Goal: Task Accomplishment & Management: Manage account settings

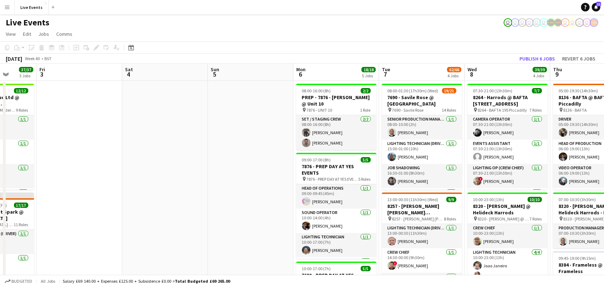
scroll to position [0, 208]
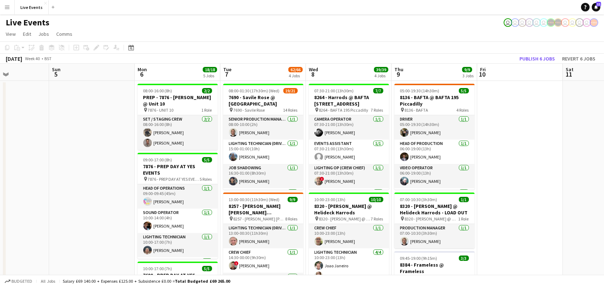
drag, startPoint x: 492, startPoint y: 122, endPoint x: 113, endPoint y: 118, distance: 379.2
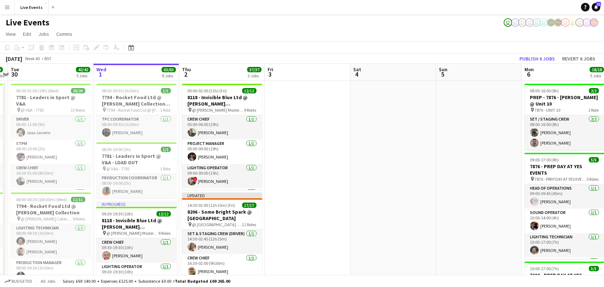
drag, startPoint x: 93, startPoint y: 184, endPoint x: 350, endPoint y: 175, distance: 257.1
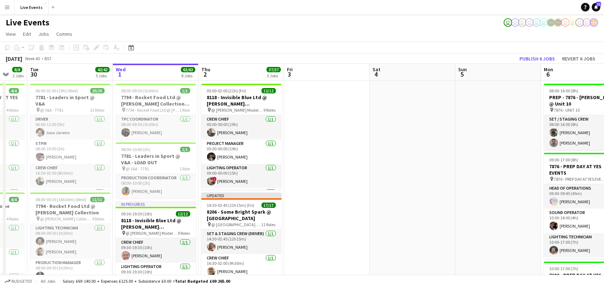
scroll to position [0, 229]
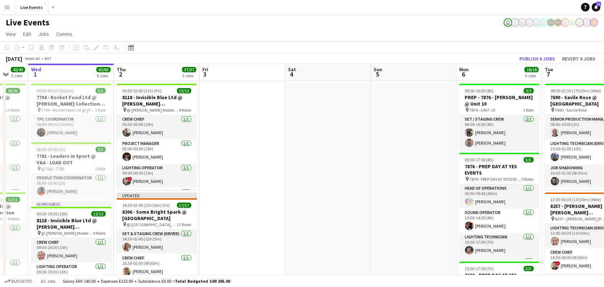
drag, startPoint x: 336, startPoint y: 176, endPoint x: 357, endPoint y: 174, distance: 21.2
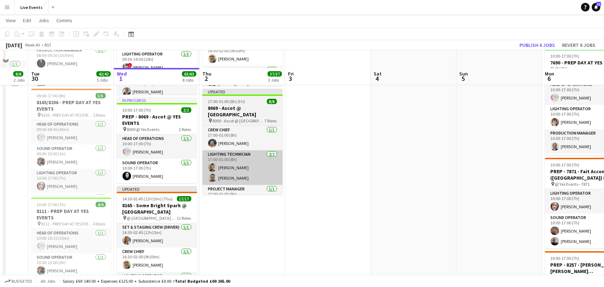
scroll to position [239, 0]
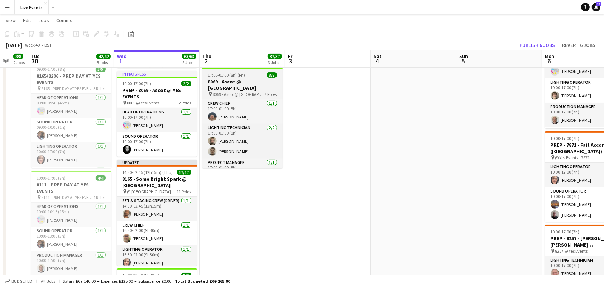
click at [228, 90] on app-job-card "Updated 17:00-01:00 (8h) (Fri) 8/8 8069 - Ascot @ [GEOGRAPHIC_DATA] pin 8069 - …" at bounding box center [242, 115] width 80 height 106
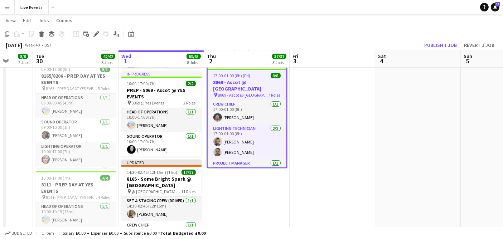
scroll to position [0, 224]
drag, startPoint x: 600, startPoint y: 0, endPoint x: 301, endPoint y: 18, distance: 299.7
click at [301, 18] on app-page-menu "View Day view expanded Day view collapsed Month view Date picker Jump to [DATE]…" at bounding box center [251, 21] width 503 height 14
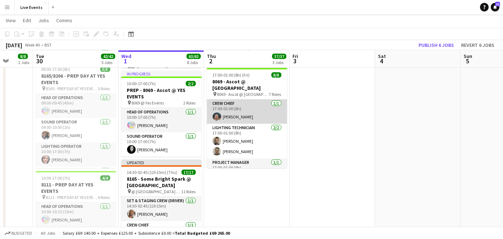
click at [248, 100] on app-card-role "Crew Chief [DATE] 17:00-01:00 (8h) [PERSON_NAME]" at bounding box center [247, 112] width 80 height 24
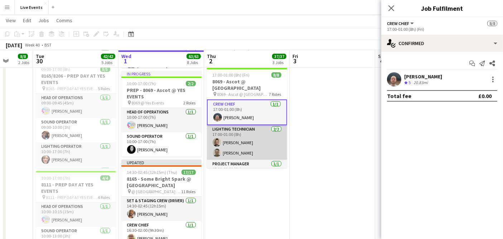
click at [248, 136] on app-card-role "Lighting Technician [DATE] 17:00-01:00 (8h) [PERSON_NAME] [PERSON_NAME]" at bounding box center [247, 142] width 80 height 35
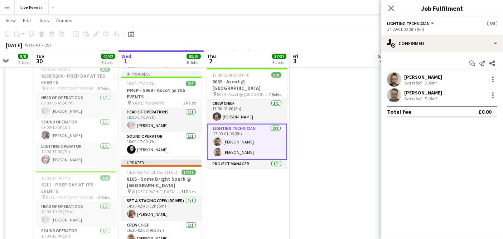
scroll to position [40, 0]
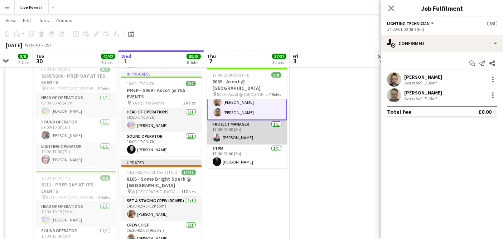
click at [234, 129] on app-card-role "Project Manager [DATE] 17:00-01:00 (8h) [PERSON_NAME]" at bounding box center [247, 132] width 80 height 24
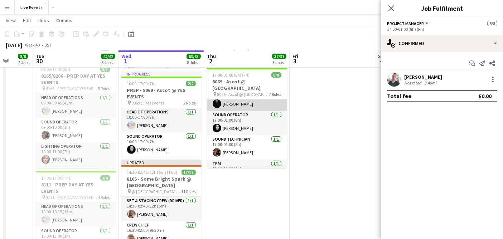
scroll to position [106, 0]
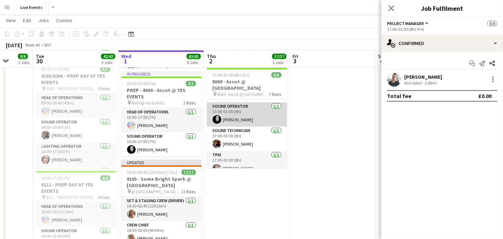
click at [258, 106] on app-card-role "Sound Operator [DATE] 17:00-01:00 (8h) [PERSON_NAME]" at bounding box center [247, 114] width 80 height 24
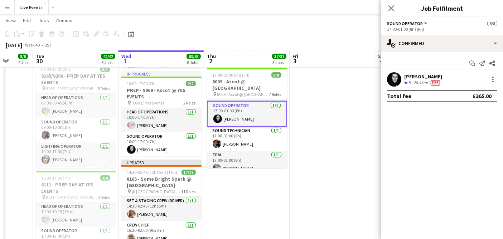
scroll to position [105, 0]
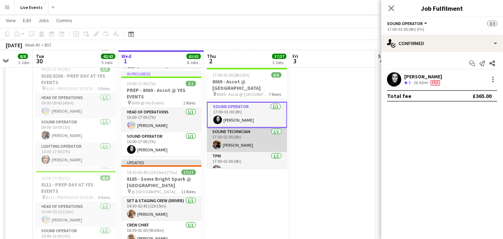
click at [234, 129] on app-card-role "Sound Technician [DATE] 17:00-01:00 (8h) [PERSON_NAME]" at bounding box center [247, 140] width 80 height 24
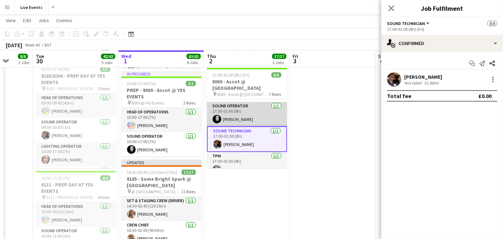
click at [238, 104] on app-card-role "Sound Operator [DATE] 17:00-01:00 (8h) [PERSON_NAME]" at bounding box center [247, 114] width 80 height 24
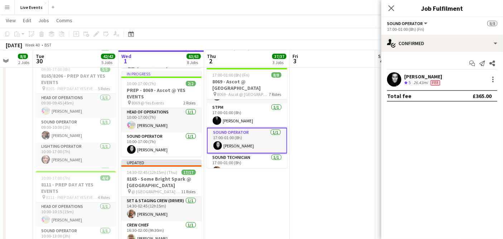
scroll to position [106, 0]
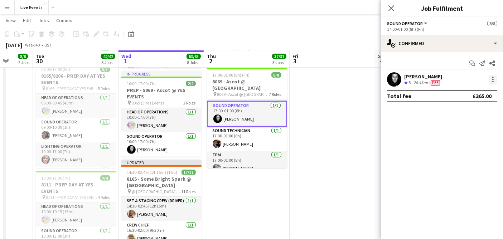
click at [492, 79] on div at bounding box center [493, 79] width 9 height 9
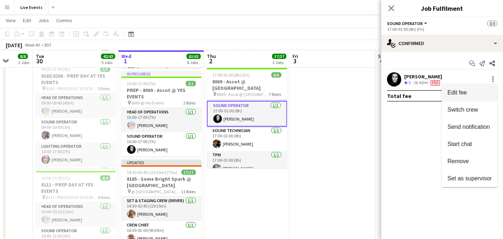
click at [476, 90] on span "Edit fee" at bounding box center [470, 93] width 44 height 6
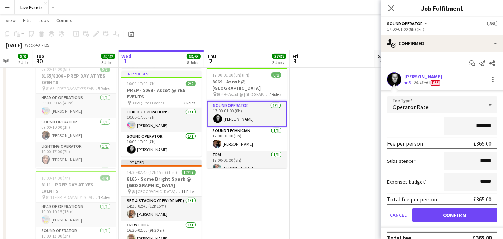
click at [436, 16] on div "Close pop-in Job Fulfilment" at bounding box center [443, 8] width 122 height 17
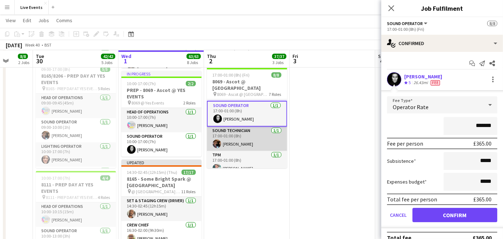
click at [249, 131] on app-card-role "Sound Technician [DATE] 17:00-01:00 (8h) [PERSON_NAME]" at bounding box center [247, 139] width 80 height 24
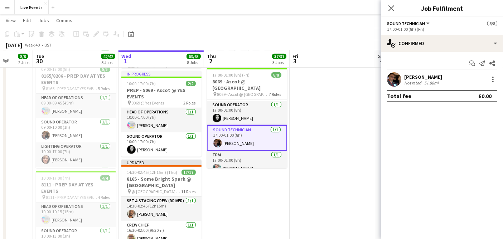
click at [399, 77] on app-user-avatar at bounding box center [394, 79] width 14 height 14
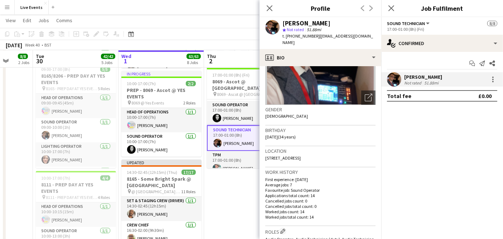
scroll to position [0, 0]
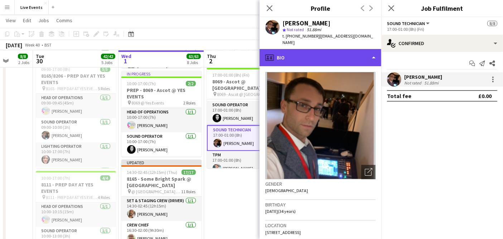
click at [308, 52] on div "profile Bio" at bounding box center [321, 57] width 122 height 17
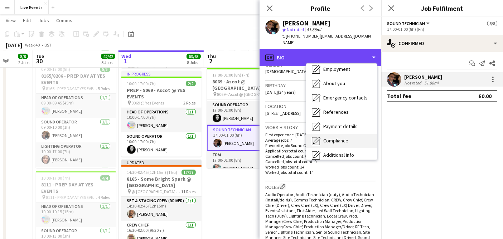
scroll to position [67, 0]
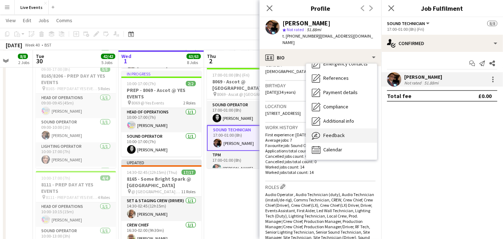
click at [350, 129] on div "Feedback Feedback" at bounding box center [341, 136] width 71 height 14
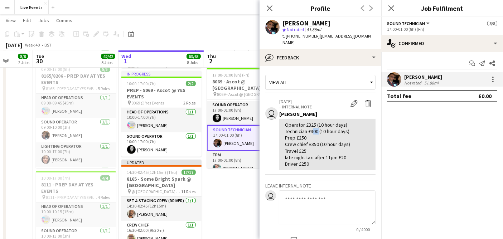
drag, startPoint x: 312, startPoint y: 124, endPoint x: 319, endPoint y: 128, distance: 7.9
click at [319, 128] on div "Operator £325 (10 hour days) Technician £300 (10 hour days) Prep £250 Crew chie…" at bounding box center [327, 145] width 85 height 46
copy div "300"
drag, startPoint x: 298, startPoint y: 133, endPoint x: 306, endPoint y: 134, distance: 8.4
click at [306, 134] on div "Operator £325 (10 hour days) Technician £300 (10 hour days) Prep £250 Crew chie…" at bounding box center [327, 145] width 85 height 46
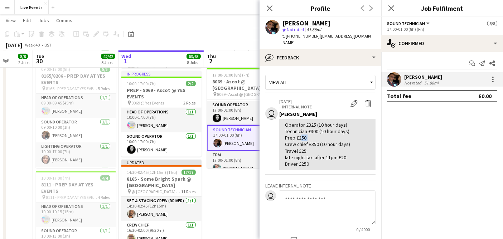
copy div "250"
click at [241, 112] on app-card-role "Sound Operator [DATE] 17:00-01:00 (8h) [PERSON_NAME]" at bounding box center [247, 113] width 80 height 24
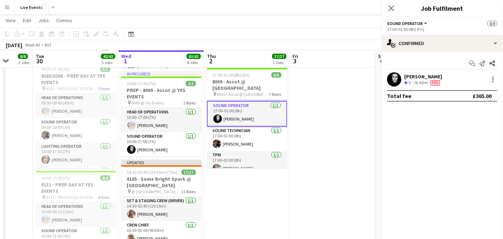
scroll to position [0, 224]
click at [391, 76] on app-user-avatar at bounding box center [394, 79] width 14 height 14
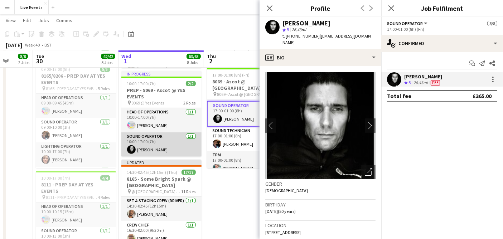
click at [160, 146] on app-card-role "Sound Operator [DATE] 10:00-17:00 (7h) [PERSON_NAME]" at bounding box center [161, 145] width 80 height 24
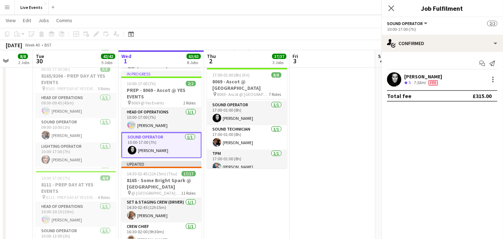
scroll to position [105, 0]
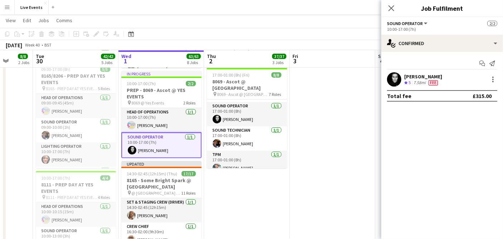
click at [393, 80] on app-user-avatar at bounding box center [394, 79] width 14 height 14
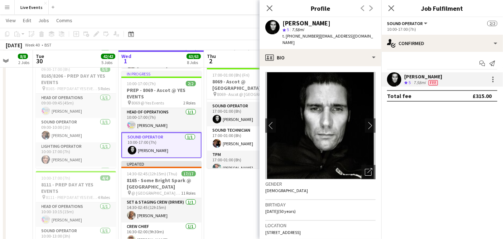
scroll to position [80, 0]
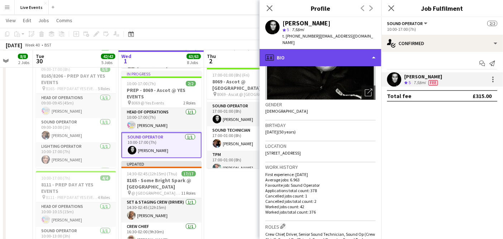
click at [317, 49] on div "profile Bio" at bounding box center [321, 57] width 122 height 17
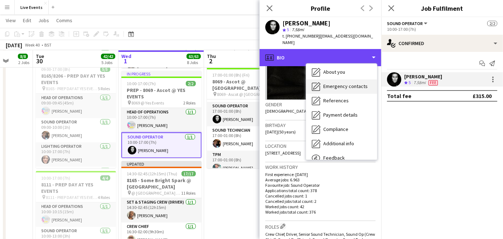
scroll to position [67, 0]
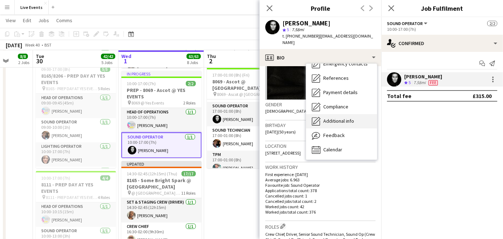
click at [339, 118] on span "Additional info" at bounding box center [339, 121] width 31 height 6
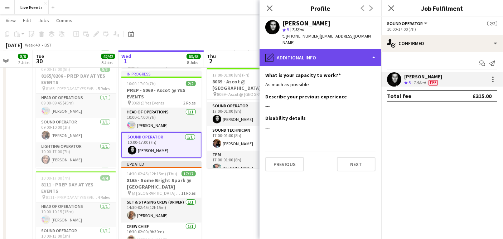
click at [309, 54] on div "pencil4 Additional info" at bounding box center [321, 57] width 122 height 17
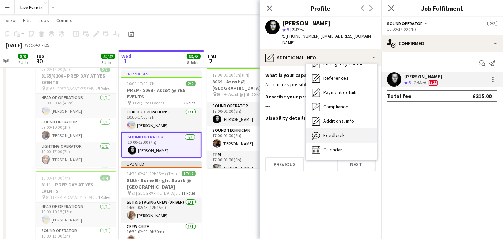
click at [336, 132] on span "Feedback" at bounding box center [335, 135] width 22 height 6
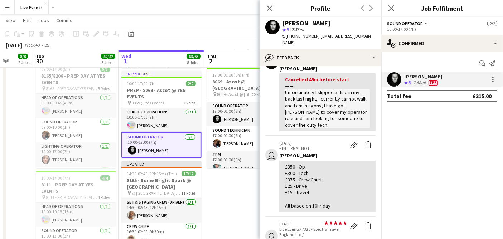
scroll to position [0, 0]
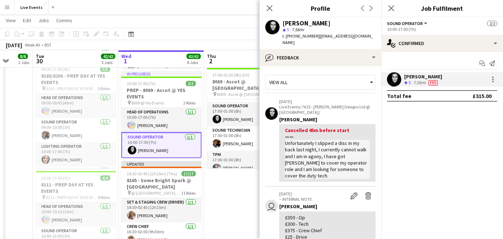
click at [311, 83] on div "View all" at bounding box center [321, 84] width 110 height 18
click at [309, 76] on div "View all" at bounding box center [317, 83] width 102 height 14
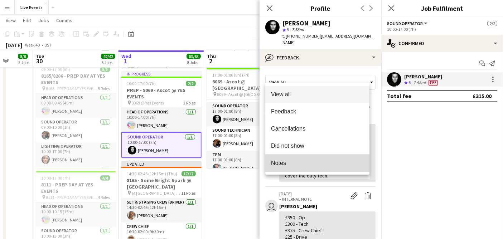
click at [287, 162] on span "Notes" at bounding box center [317, 163] width 93 height 7
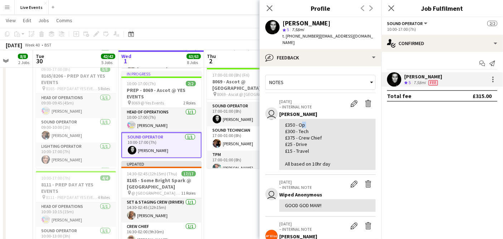
drag, startPoint x: 299, startPoint y: 117, endPoint x: 305, endPoint y: 118, distance: 6.1
click at [305, 122] on div "£350 - Op £300 - Tech £375 - Crew Chief £25 - Drive £15 - Travel All based on 1…" at bounding box center [327, 145] width 85 height 46
copy div "Op"
click at [229, 112] on app-card-role "Sound Operator [DATE] 17:00-01:00 (8h) [PERSON_NAME]" at bounding box center [247, 114] width 80 height 24
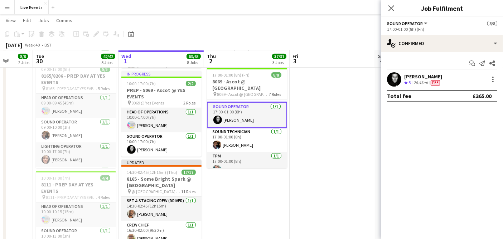
click at [229, 112] on app-card-role "Sound Operator [DATE] 17:00-01:00 (8h) [PERSON_NAME]" at bounding box center [247, 115] width 80 height 26
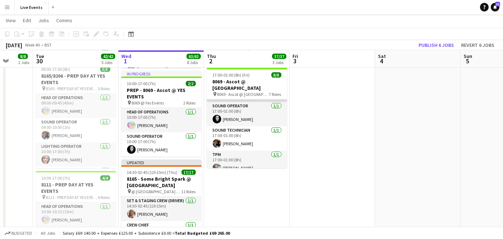
click at [275, 94] on app-card-role "STPM [DATE] 17:00-01:00 (8h) [PERSON_NAME]" at bounding box center [247, 90] width 80 height 24
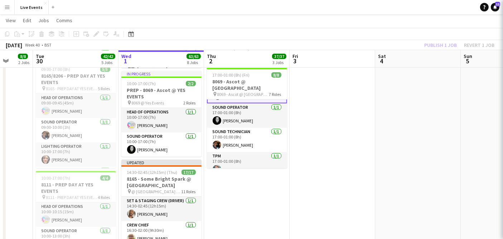
scroll to position [0, 225]
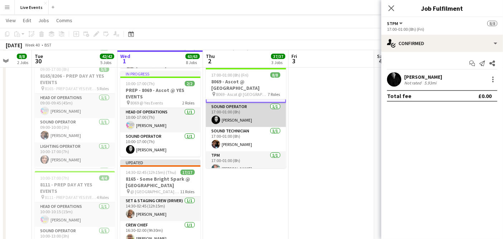
click at [263, 103] on app-card-role "Sound Operator [DATE] 17:00-01:00 (8h) [PERSON_NAME]" at bounding box center [246, 115] width 80 height 24
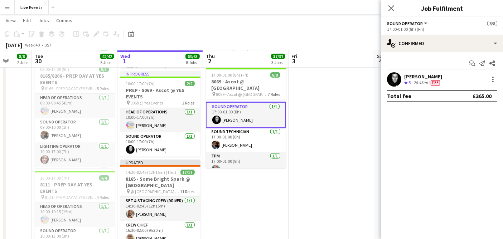
click at [396, 75] on app-user-avatar at bounding box center [394, 79] width 14 height 14
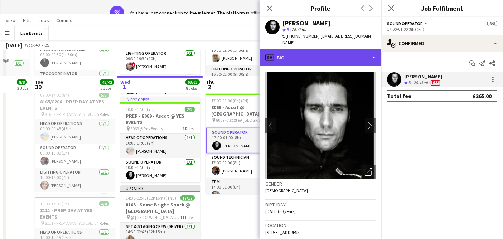
click at [301, 49] on div "profile Bio" at bounding box center [321, 57] width 122 height 17
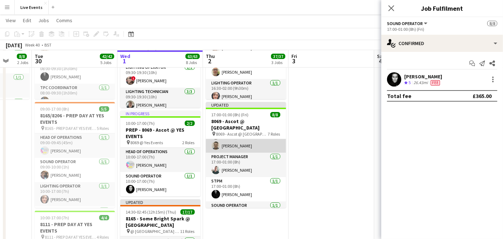
scroll to position [80, 0]
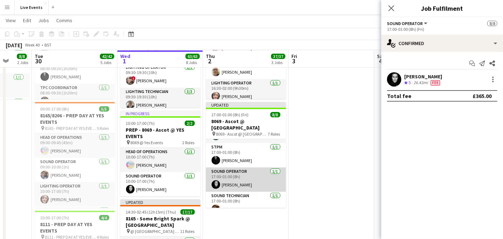
click at [213, 181] on app-user-avatar at bounding box center [216, 185] width 9 height 9
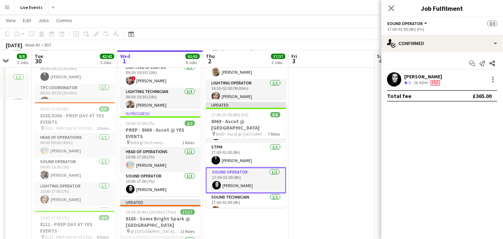
click at [392, 81] on app-user-avatar at bounding box center [394, 79] width 14 height 14
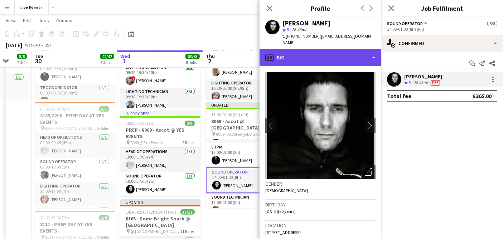
click at [315, 49] on div "profile Bio" at bounding box center [321, 57] width 122 height 17
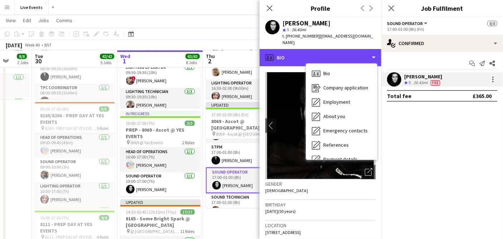
scroll to position [67, 0]
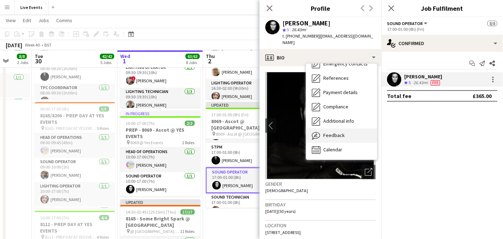
click at [354, 129] on div "Feedback Feedback" at bounding box center [341, 136] width 71 height 14
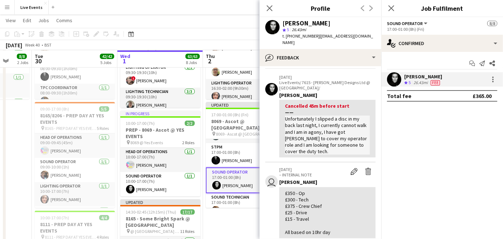
scroll to position [80, 0]
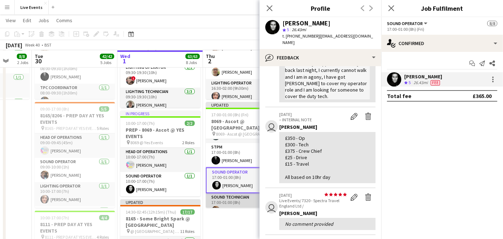
click at [216, 206] on app-user-avatar at bounding box center [216, 210] width 9 height 9
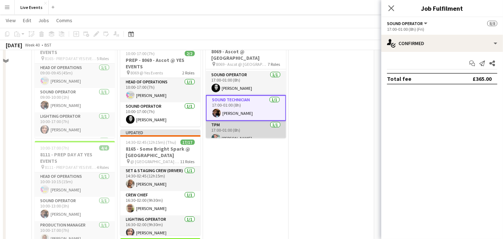
scroll to position [278, 0]
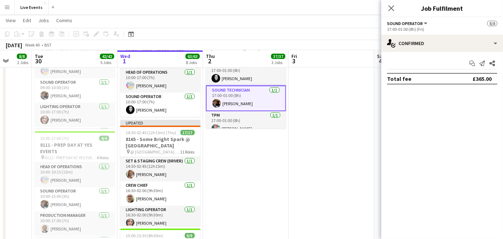
click at [216, 99] on app-user-avatar at bounding box center [217, 103] width 9 height 9
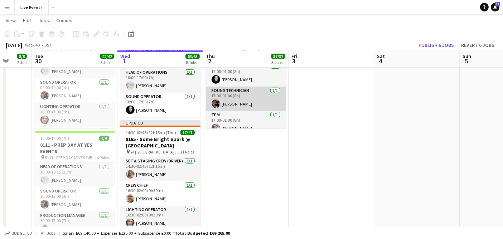
click at [216, 100] on app-user-avatar at bounding box center [216, 104] width 9 height 9
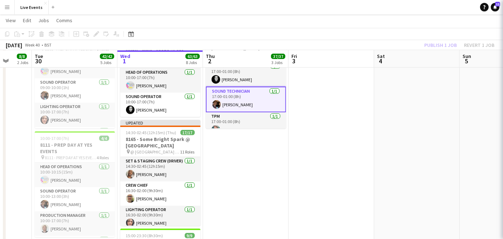
scroll to position [106, 0]
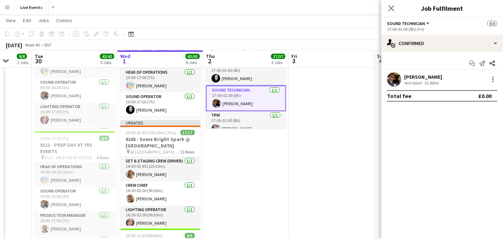
click at [393, 81] on app-user-avatar at bounding box center [394, 79] width 14 height 14
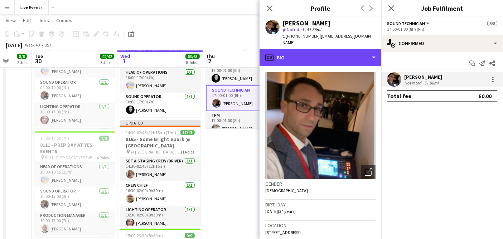
drag, startPoint x: 293, startPoint y: 47, endPoint x: 301, endPoint y: 60, distance: 15.6
click at [293, 49] on div "profile Bio" at bounding box center [321, 57] width 122 height 17
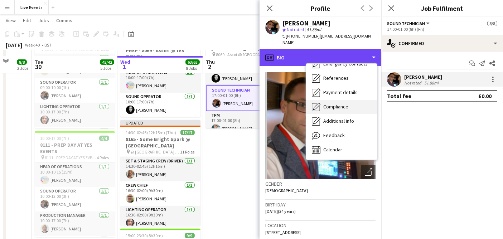
scroll to position [358, 0]
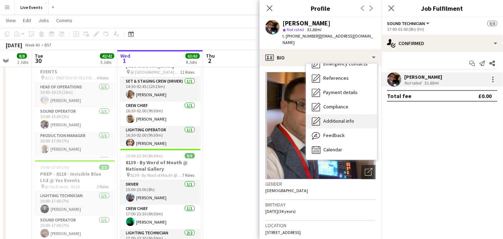
click at [334, 119] on div "Additional info Additional info" at bounding box center [341, 121] width 71 height 14
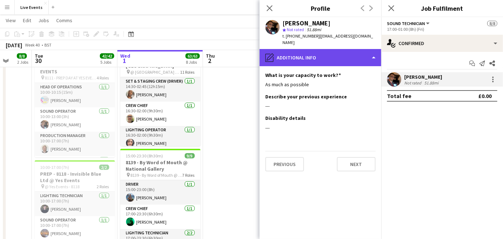
click at [309, 55] on div "pencil4 Additional info" at bounding box center [321, 57] width 122 height 17
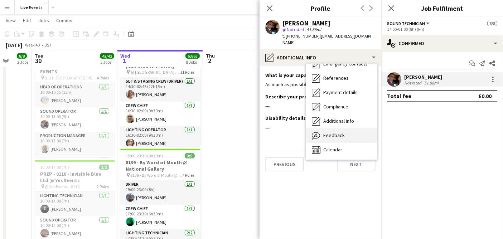
click at [325, 132] on span "Feedback" at bounding box center [335, 135] width 22 height 6
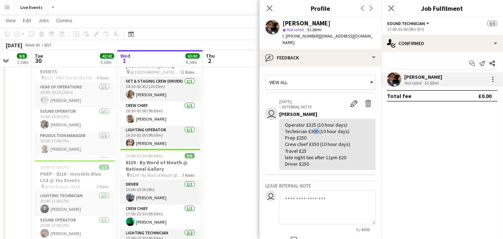
drag, startPoint x: 312, startPoint y: 123, endPoint x: 318, endPoint y: 127, distance: 7.8
click at [318, 127] on div "Operator £325 (10 hour days) Technician £300 (10 hour days) Prep £250 Crew chie…" at bounding box center [327, 145] width 85 height 46
copy div "300"
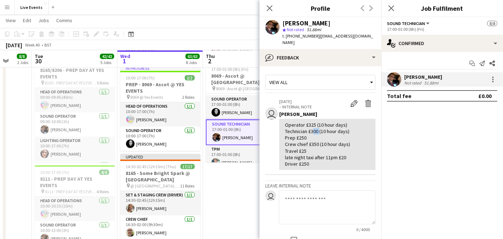
scroll to position [239, 0]
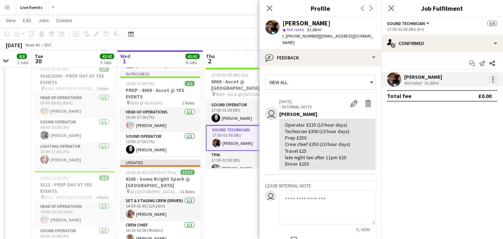
click at [496, 81] on div at bounding box center [493, 79] width 9 height 9
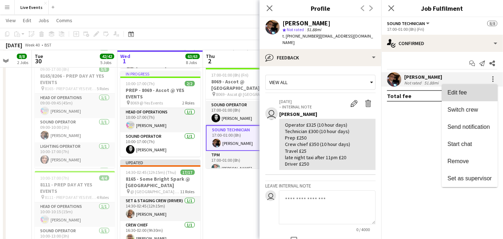
click at [473, 86] on button "Edit fee" at bounding box center [470, 92] width 56 height 17
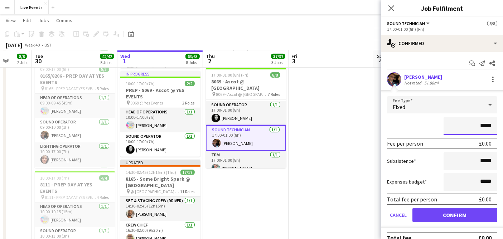
click at [481, 129] on input "*****" at bounding box center [471, 126] width 54 height 18
click at [477, 127] on input "*****" at bounding box center [471, 126] width 54 height 18
click at [476, 125] on input "*****" at bounding box center [471, 126] width 54 height 18
type input "*******"
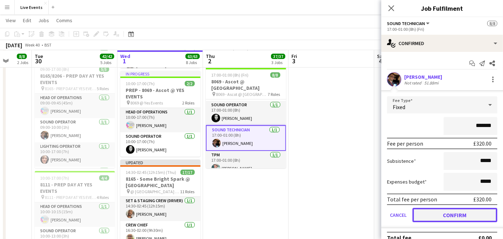
click at [442, 213] on button "Confirm" at bounding box center [455, 215] width 85 height 14
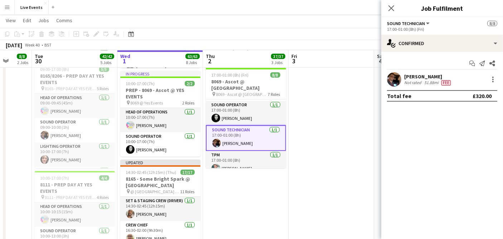
scroll to position [67, 0]
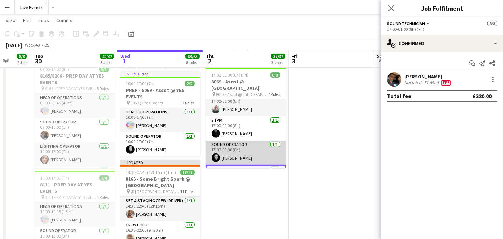
click at [243, 141] on app-card-role "Sound Operator [DATE] 17:00-01:00 (8h) [PERSON_NAME]" at bounding box center [246, 153] width 80 height 24
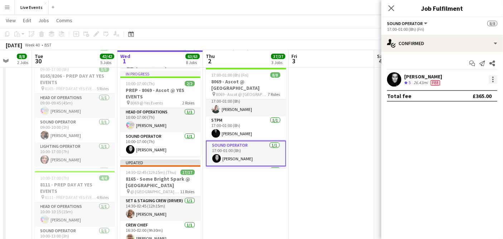
click at [492, 80] on div at bounding box center [493, 79] width 9 height 9
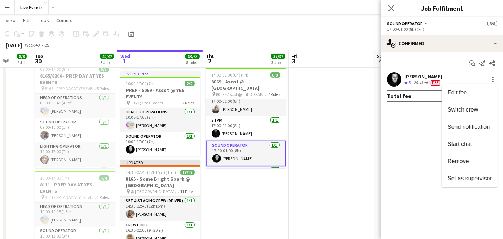
drag, startPoint x: 440, startPoint y: 135, endPoint x: 424, endPoint y: 137, distance: 15.9
click at [425, 137] on div at bounding box center [251, 119] width 503 height 239
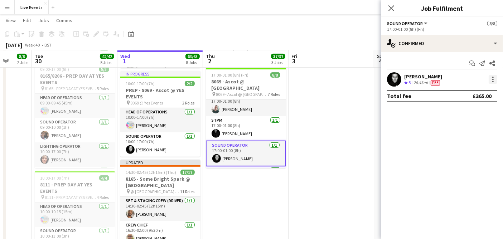
click at [495, 78] on div at bounding box center [493, 79] width 9 height 9
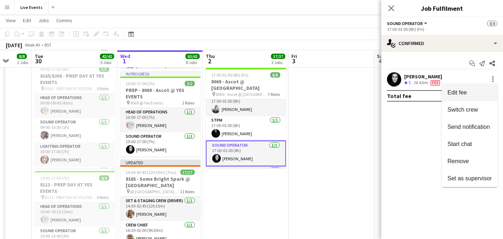
click at [457, 92] on span "Edit fee" at bounding box center [457, 93] width 19 height 6
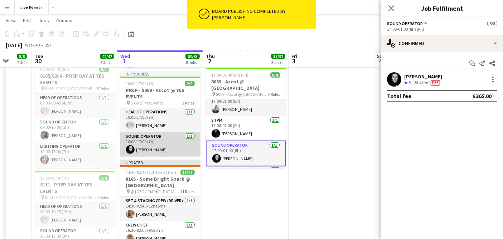
click at [162, 148] on app-card-role "Sound Operator [DATE] 10:00-17:00 (7h) [PERSON_NAME]" at bounding box center [160, 145] width 80 height 24
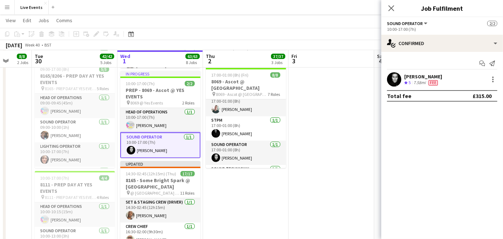
click at [499, 79] on div "[PERSON_NAME] Crew rating 5 7.58mi Fee" at bounding box center [443, 79] width 122 height 14
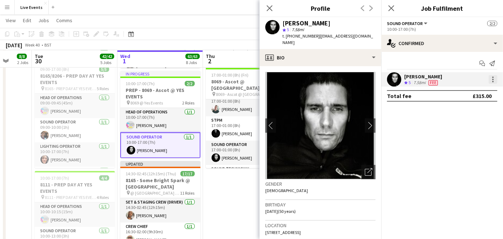
click at [494, 78] on div at bounding box center [493, 79] width 9 height 9
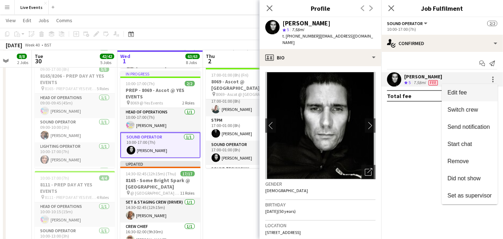
click at [476, 97] on button "Edit fee" at bounding box center [470, 92] width 56 height 17
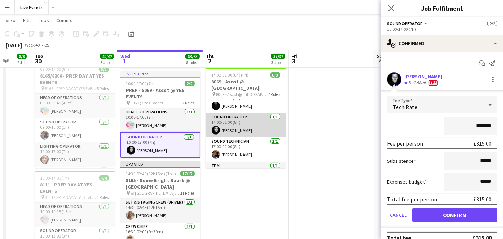
scroll to position [105, 0]
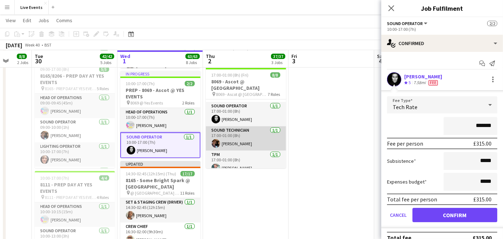
click at [234, 136] on app-card-role "Sound Technician [DATE] 17:00-01:00 (8h) [PERSON_NAME]" at bounding box center [246, 138] width 80 height 24
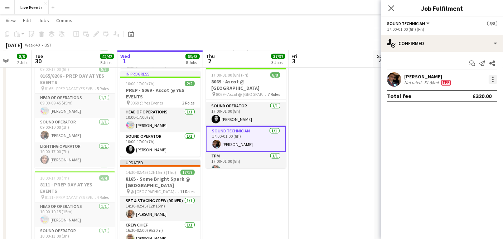
click at [490, 79] on div at bounding box center [493, 79] width 9 height 9
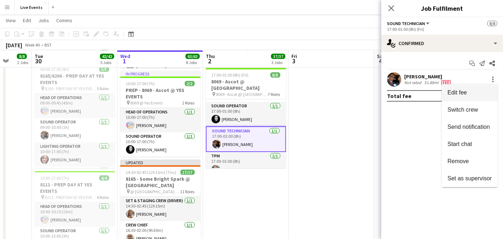
click at [464, 94] on span "Edit fee" at bounding box center [457, 93] width 19 height 6
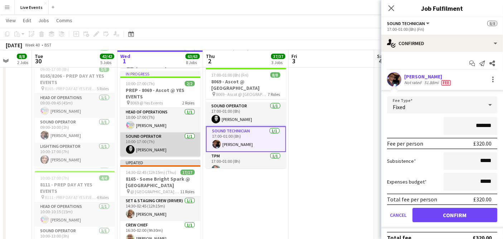
click at [172, 144] on app-card-role "Sound Operator [DATE] 10:00-17:00 (7h) [PERSON_NAME]" at bounding box center [160, 145] width 80 height 24
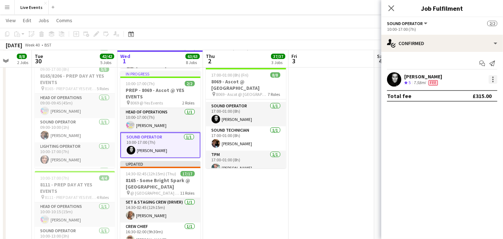
click at [492, 80] on div at bounding box center [493, 79] width 9 height 9
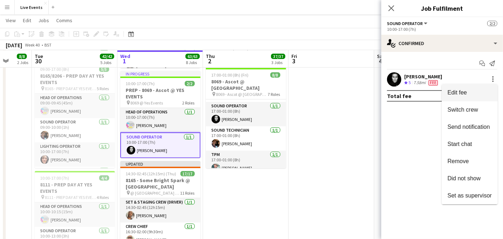
click at [468, 91] on span "Edit fee" at bounding box center [470, 93] width 44 height 6
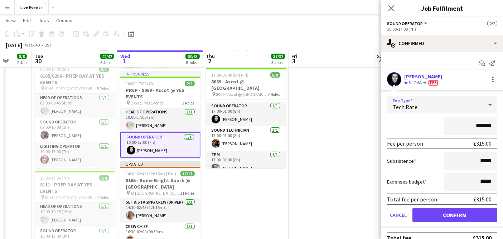
click at [417, 105] on div "Tech Rate" at bounding box center [435, 104] width 96 height 17
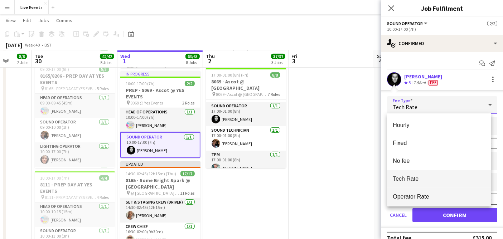
click at [416, 190] on mat-option "Operator Rate" at bounding box center [439, 197] width 104 height 18
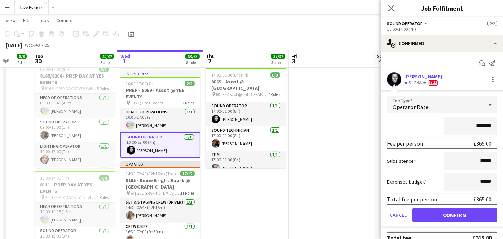
click at [387, 73] on div at bounding box center [394, 79] width 14 height 14
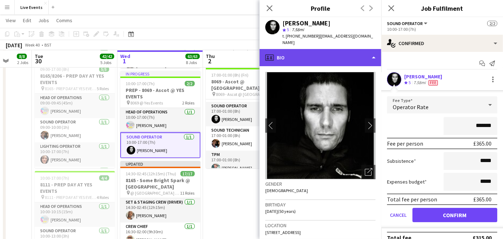
click at [309, 55] on div "profile Bio" at bounding box center [321, 57] width 122 height 17
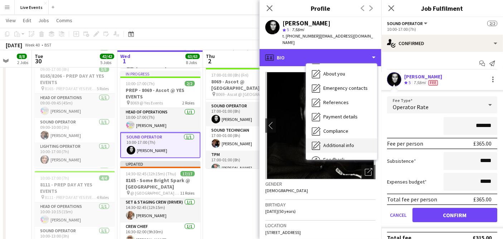
scroll to position [67, 0]
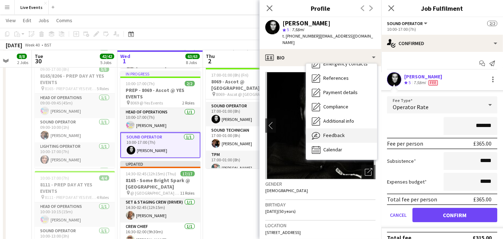
click at [352, 130] on div "Feedback Feedback" at bounding box center [341, 136] width 71 height 14
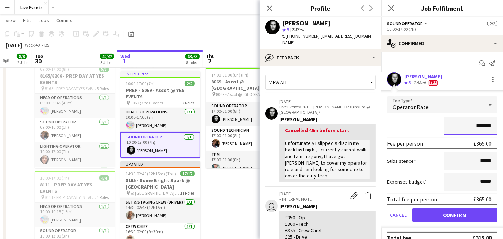
drag, startPoint x: 472, startPoint y: 126, endPoint x: 490, endPoint y: 129, distance: 18.9
click at [490, 129] on input "*******" at bounding box center [471, 126] width 54 height 18
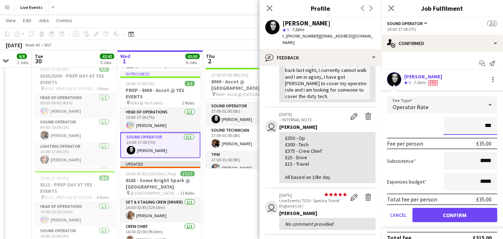
scroll to position [0, 0]
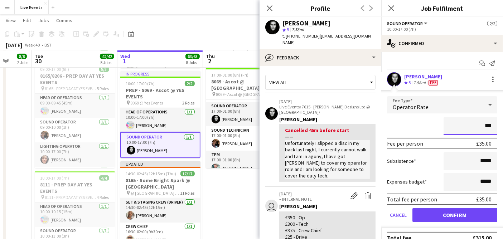
type input "***"
click at [314, 76] on div "View all" at bounding box center [317, 83] width 102 height 14
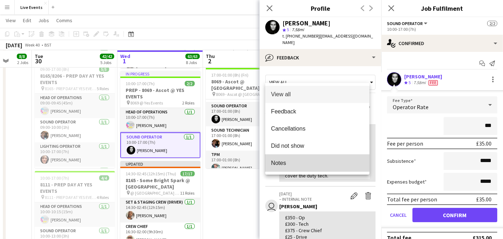
click at [287, 162] on span "Notes" at bounding box center [317, 163] width 93 height 7
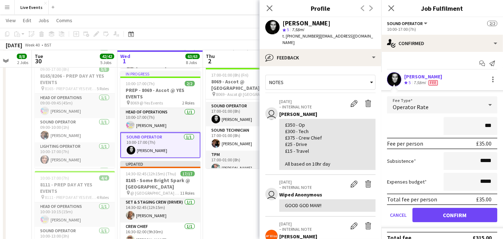
click at [477, 143] on div "£35.00" at bounding box center [484, 143] width 15 height 7
click at [480, 139] on div "Fee per person £35.00" at bounding box center [442, 143] width 110 height 11
click at [478, 140] on div "£35.00" at bounding box center [484, 143] width 15 height 7
click at [478, 143] on div "£35.00" at bounding box center [484, 143] width 15 height 7
click at [477, 143] on div "£35.00" at bounding box center [484, 143] width 15 height 7
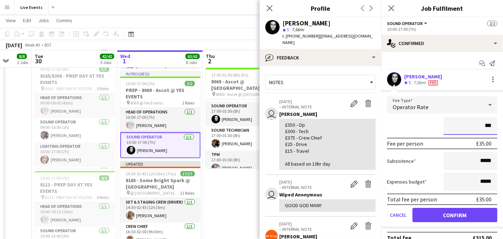
click at [490, 133] on form "Fee Type Operator Rate *** Fee per person £35.00 Subsistence ***** Expenses bud…" at bounding box center [443, 162] width 122 height 132
click at [160, 143] on app-card-role "Sound Operator [DATE] 10:00-17:00 (7h) [PERSON_NAME]" at bounding box center [160, 146] width 80 height 26
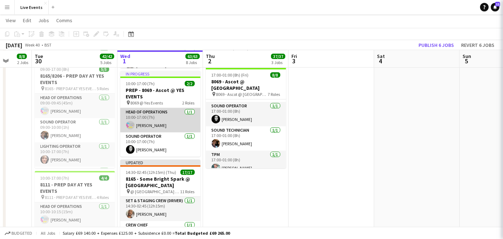
click at [150, 119] on app-card-role "Head of Operations [DATE] 10:00-17:00 (7h) [PERSON_NAME]" at bounding box center [160, 120] width 80 height 24
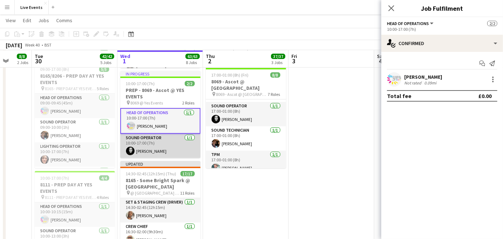
click at [150, 141] on app-card-role "Sound Operator [DATE] 10:00-17:00 (7h) [PERSON_NAME]" at bounding box center [160, 146] width 80 height 24
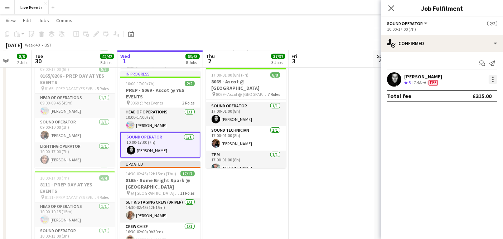
click at [495, 77] on div at bounding box center [493, 79] width 9 height 9
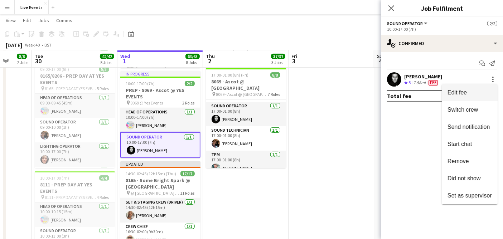
click at [479, 96] on button "Edit fee" at bounding box center [470, 92] width 56 height 17
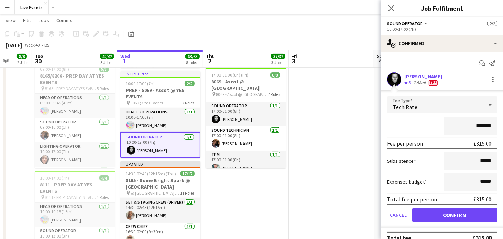
click at [425, 100] on div "Tech Rate" at bounding box center [435, 104] width 96 height 17
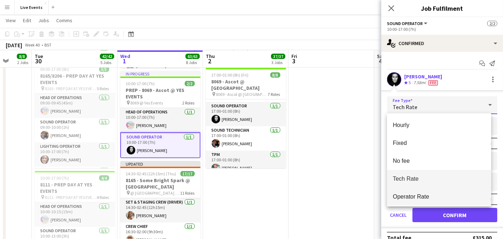
click at [422, 191] on mat-option "Operator Rate" at bounding box center [439, 197] width 104 height 18
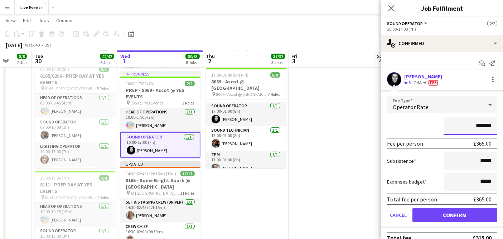
click at [477, 126] on input "*******" at bounding box center [471, 126] width 54 height 18
type input "*******"
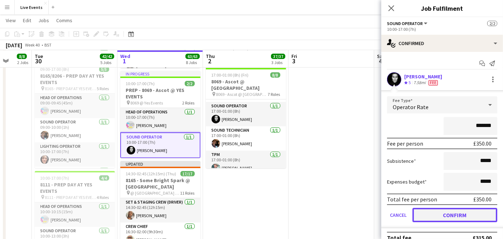
click at [472, 210] on button "Confirm" at bounding box center [455, 215] width 85 height 14
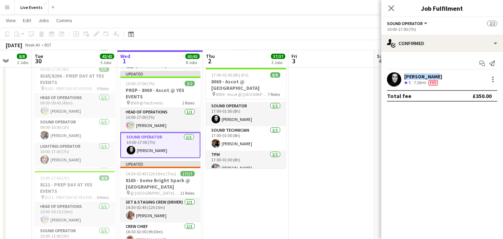
click at [404, 73] on div "[PERSON_NAME] Crew rating 5 7.58mi Fee" at bounding box center [443, 79] width 122 height 14
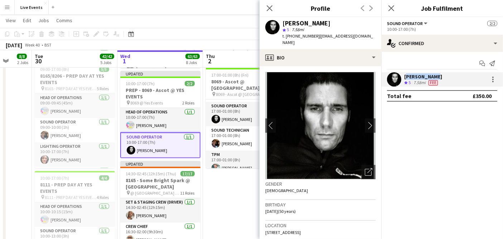
copy div "[PERSON_NAME]"
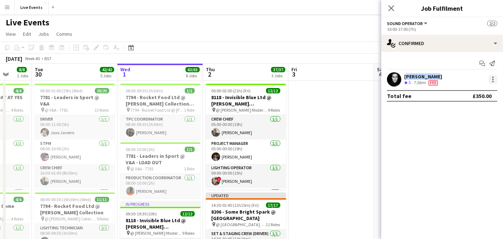
click at [495, 80] on div at bounding box center [493, 79] width 9 height 9
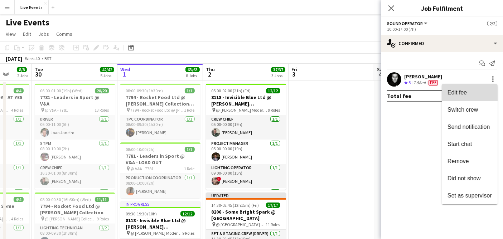
click at [462, 94] on span "Edit fee" at bounding box center [457, 93] width 19 height 6
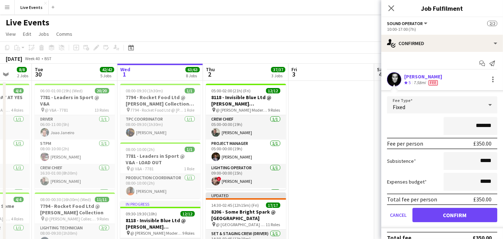
click at [402, 106] on span "Fixed" at bounding box center [399, 107] width 13 height 7
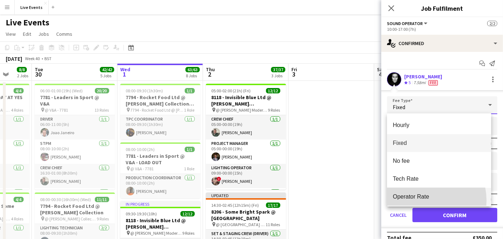
click at [421, 201] on mat-option "Operator Rate" at bounding box center [439, 197] width 104 height 18
type input "*******"
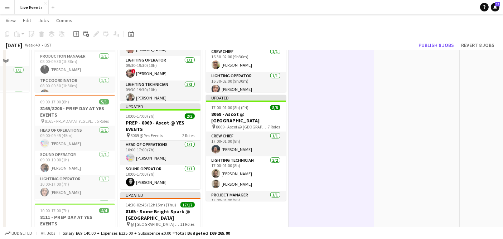
scroll to position [239, 0]
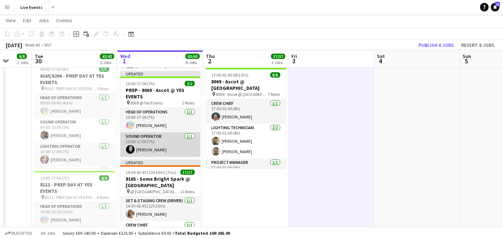
click at [146, 143] on app-card-role "Sound Operator [DATE] 10:00-17:00 (7h) [PERSON_NAME]" at bounding box center [160, 145] width 80 height 24
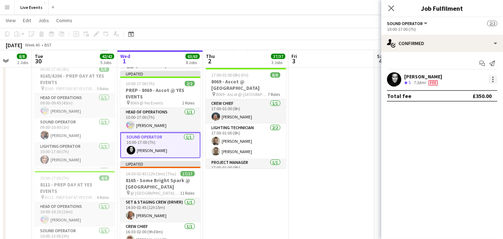
click at [494, 81] on div at bounding box center [493, 79] width 9 height 9
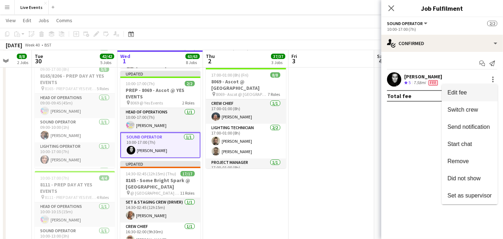
click at [472, 94] on span "Edit fee" at bounding box center [470, 93] width 44 height 6
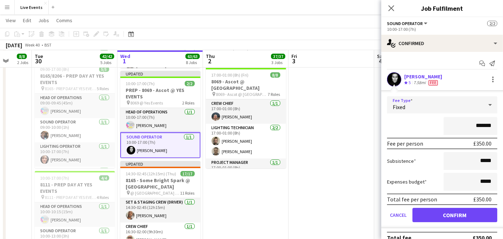
click at [438, 107] on div "Fixed" at bounding box center [435, 104] width 96 height 17
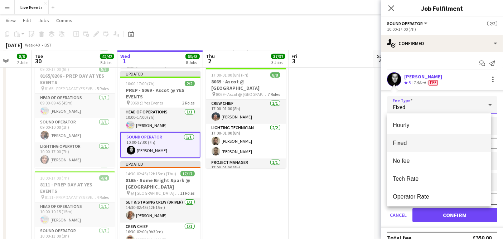
click at [441, 103] on div at bounding box center [251, 119] width 503 height 239
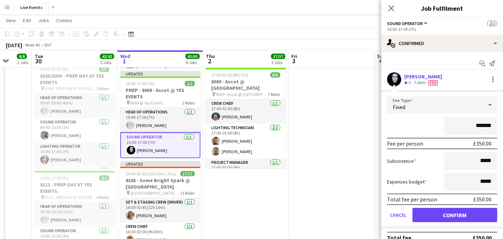
click at [431, 104] on div "Fixed" at bounding box center [435, 104] width 96 height 17
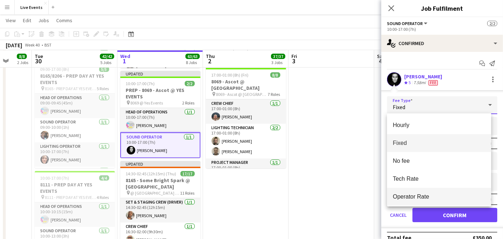
click at [411, 196] on span "Operator Rate" at bounding box center [439, 197] width 93 height 7
type input "*******"
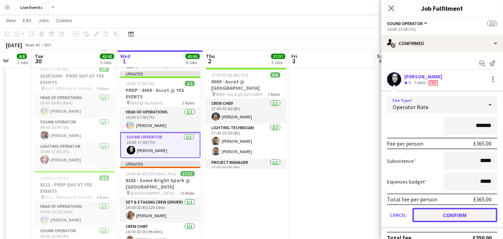
click at [448, 217] on button "Confirm" at bounding box center [455, 215] width 85 height 14
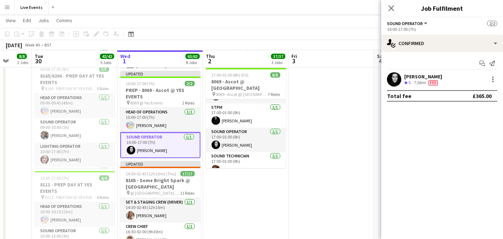
scroll to position [105, 0]
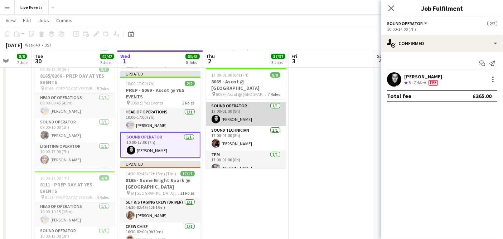
click at [248, 106] on app-card-role "Sound Operator [DATE] 17:00-01:00 (8h) [PERSON_NAME]" at bounding box center [246, 114] width 80 height 24
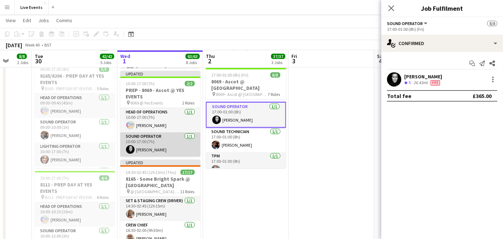
click at [170, 144] on app-card-role "Sound Operator [DATE] 10:00-17:00 (7h) [PERSON_NAME]" at bounding box center [160, 145] width 80 height 24
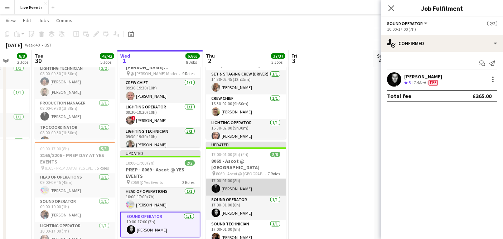
scroll to position [26, 0]
